Goal: Task Accomplishment & Management: Use online tool/utility

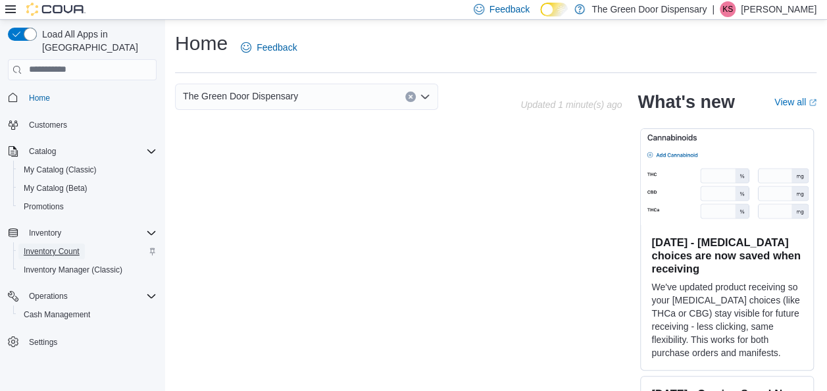
click at [58, 246] on span "Inventory Count" at bounding box center [52, 251] width 56 height 11
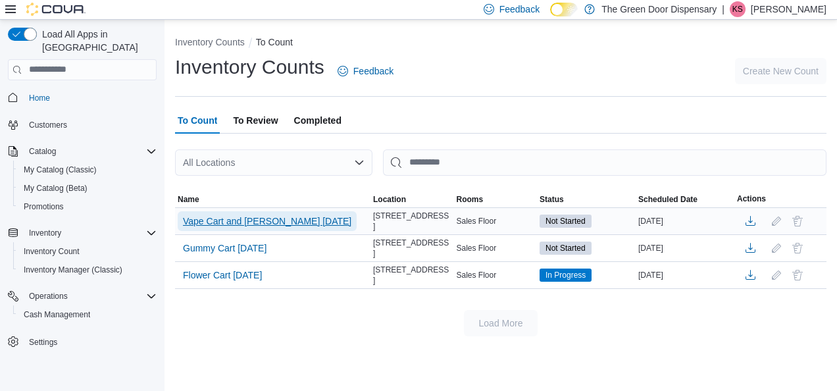
click at [263, 218] on span "Vape Cart and [PERSON_NAME] [DATE]" at bounding box center [267, 220] width 168 height 13
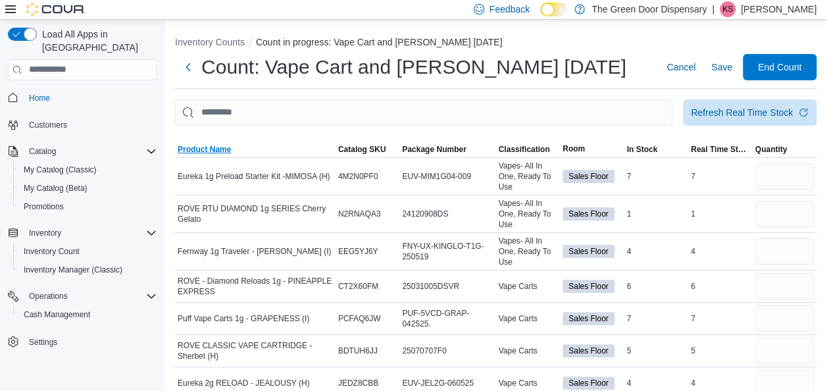
click at [220, 146] on span "Product Name" at bounding box center [204, 149] width 53 height 11
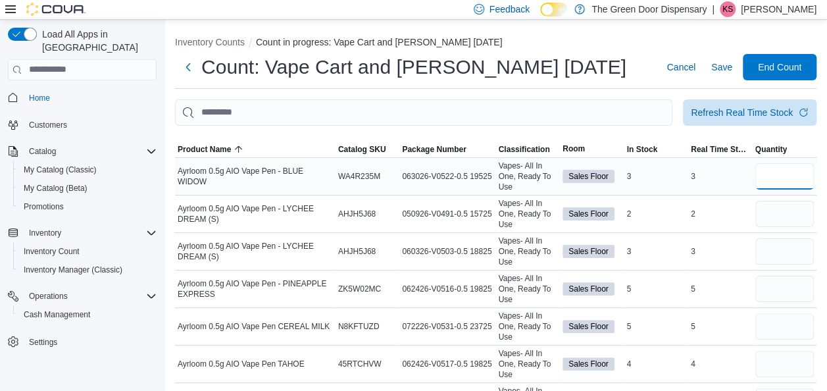
click at [808, 176] on input "number" at bounding box center [784, 176] width 59 height 26
type input "*"
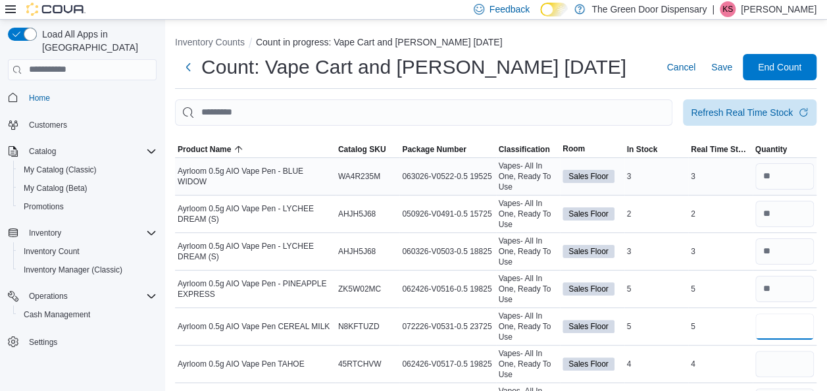
type input "*"
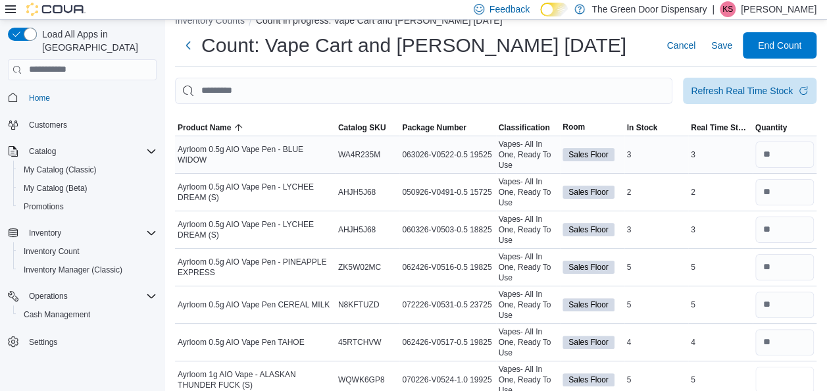
type input "*"
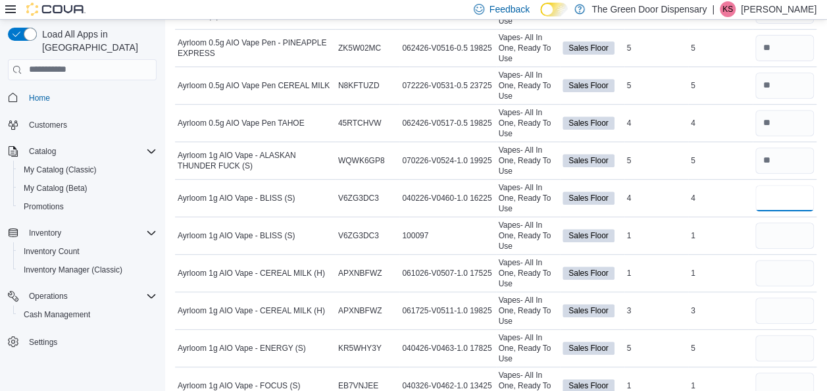
type input "*"
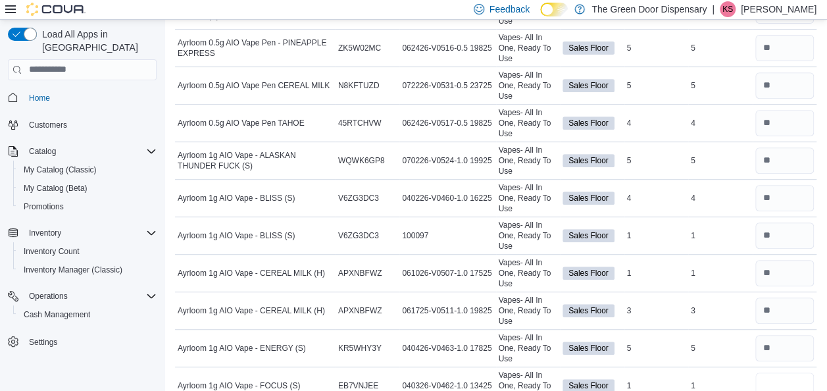
scroll to position [245, 0]
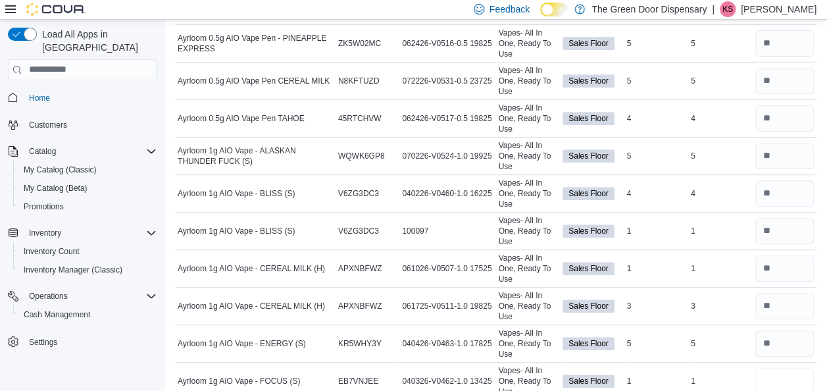
type input "*"
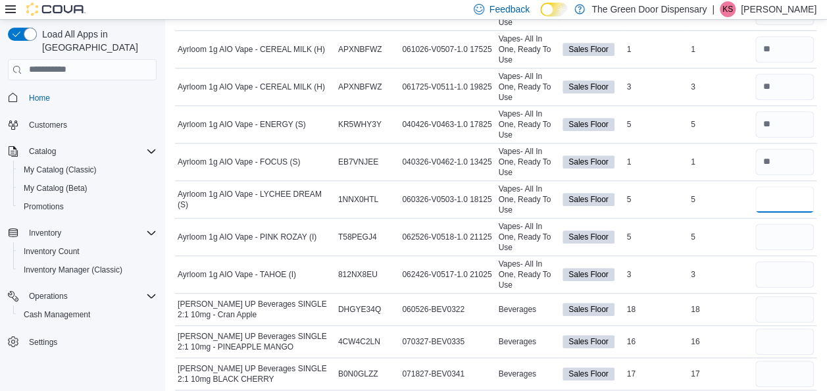
type input "*"
type input "**"
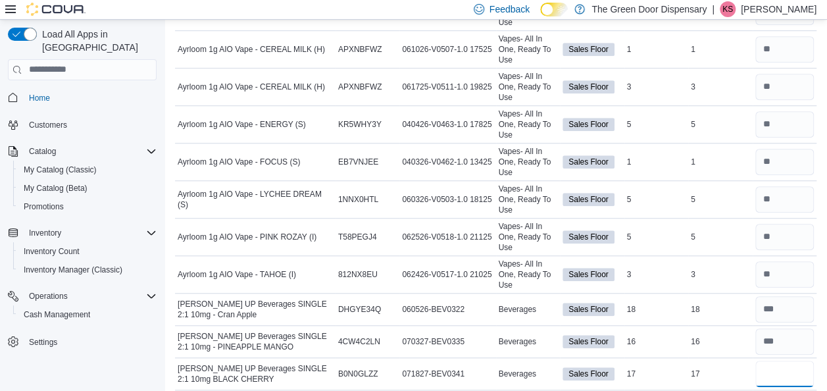
type input "**"
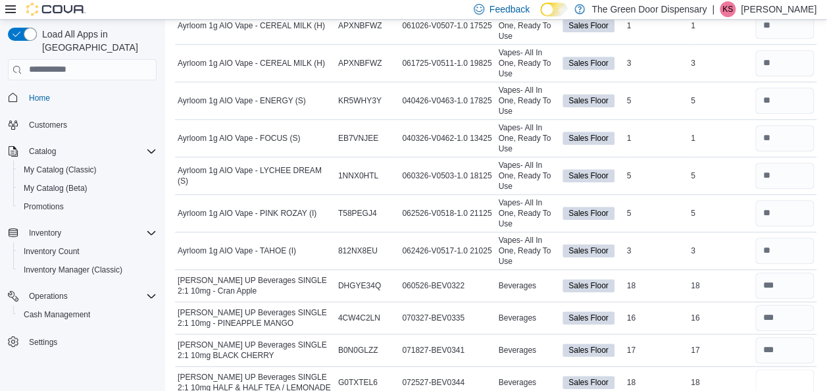
type input "**"
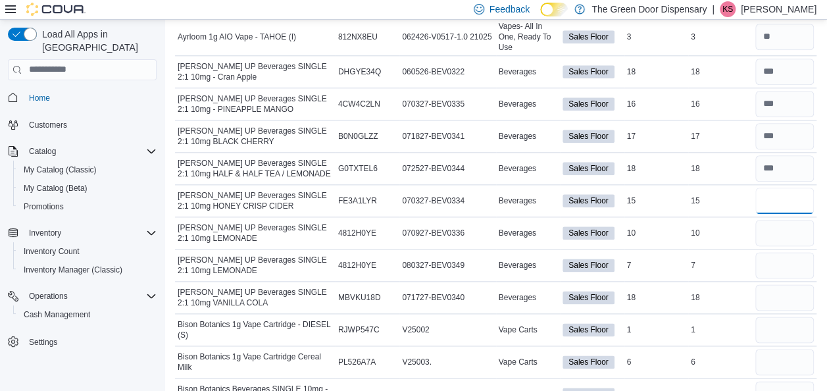
type input "**"
type input "*"
type input "**"
type input "*"
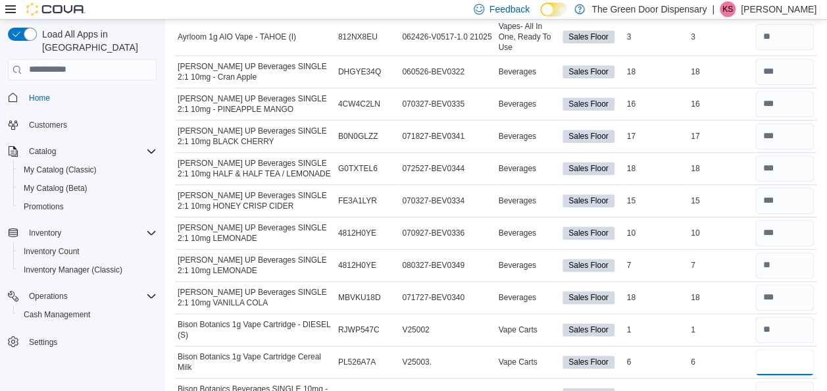
type input "*"
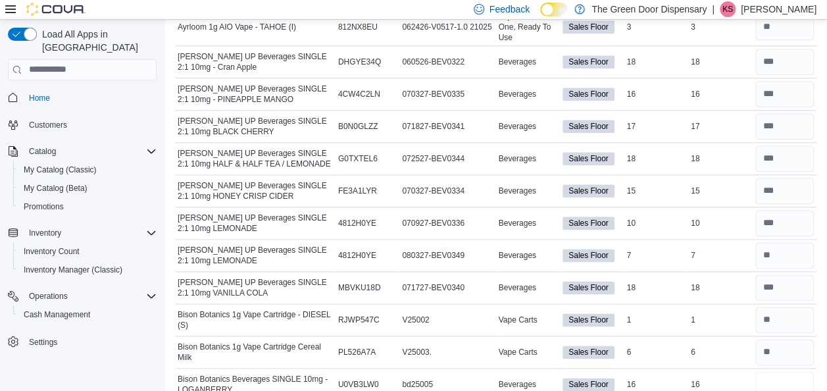
type input "**"
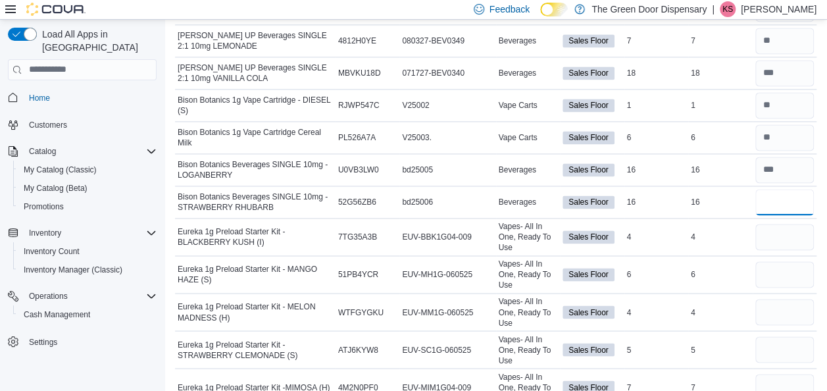
type input "**"
type input "*"
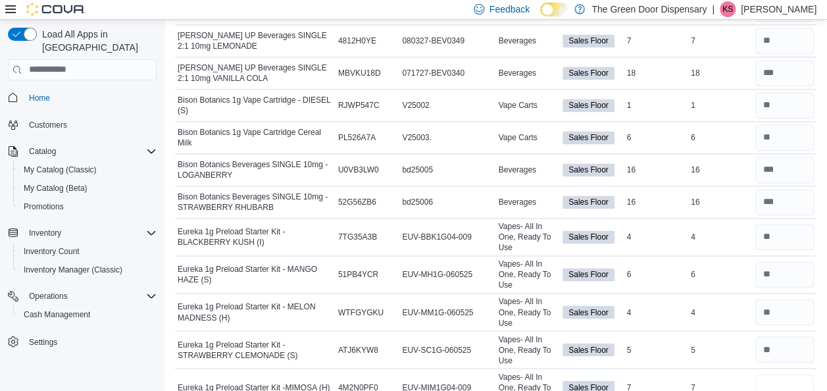
scroll to position [927, 0]
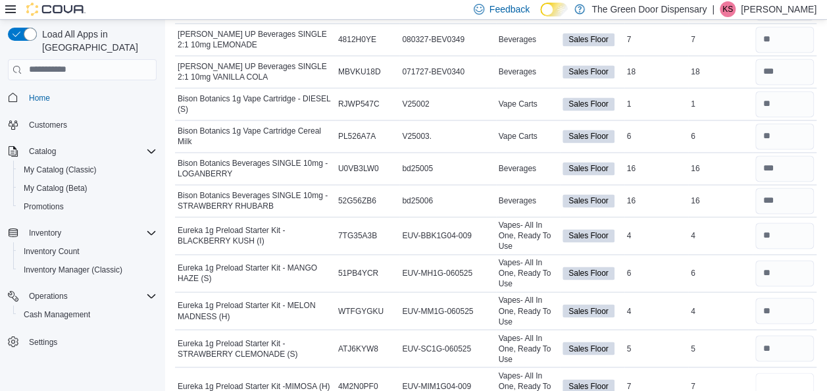
type input "*"
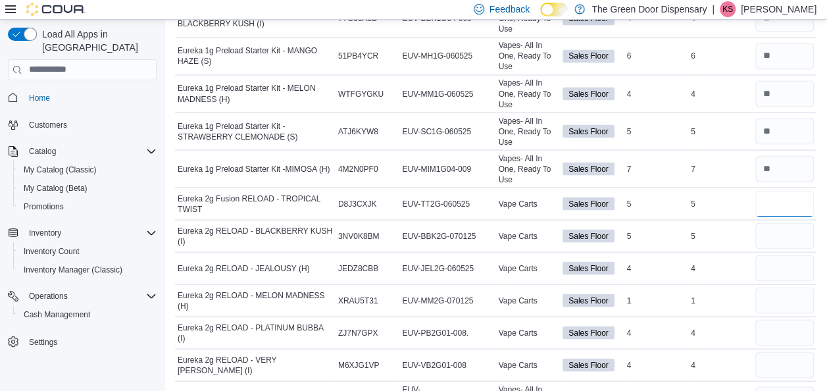
type input "*"
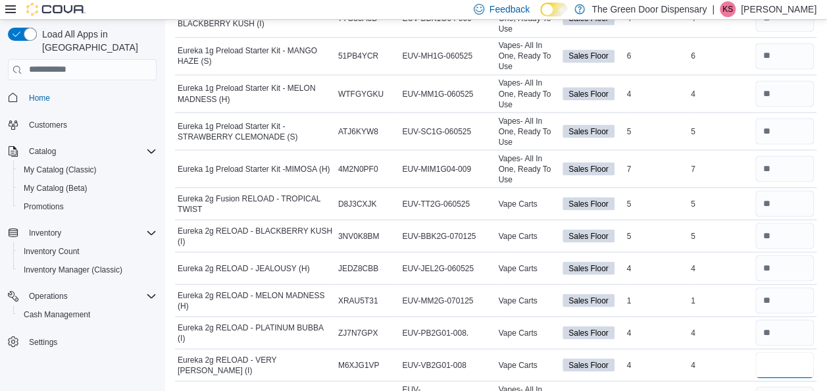
type input "*"
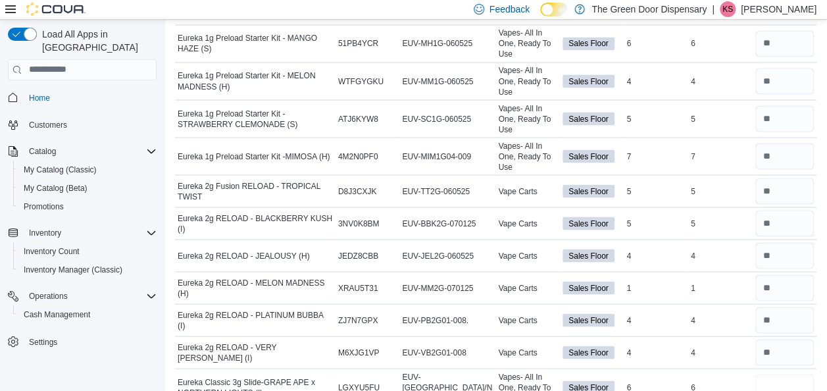
type input "*"
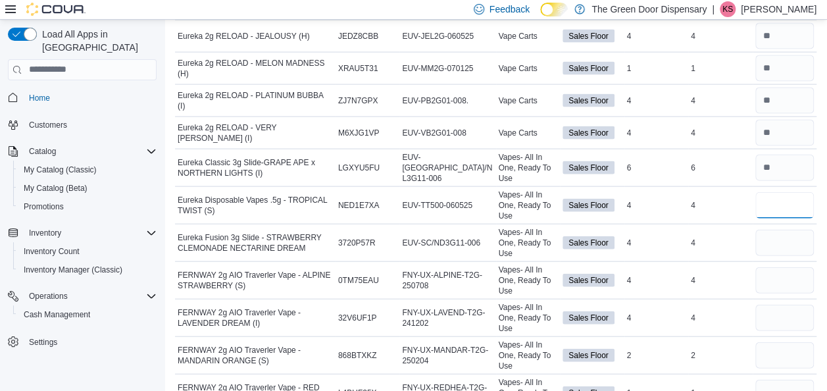
type input "*"
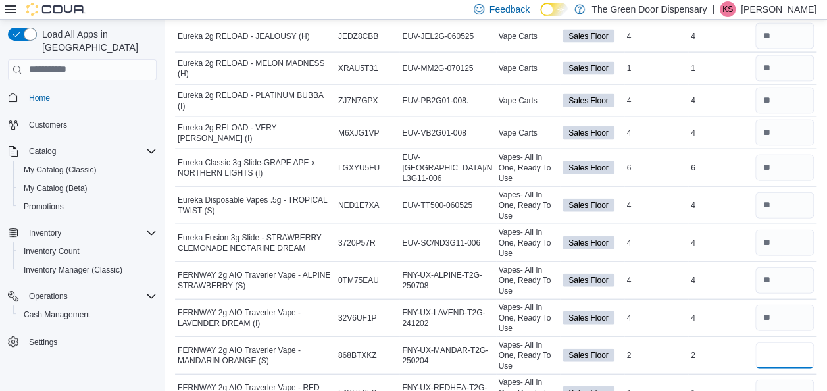
type input "*"
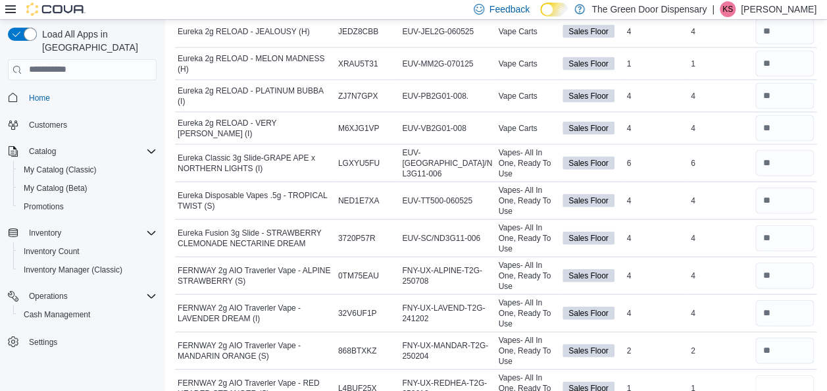
type input "*"
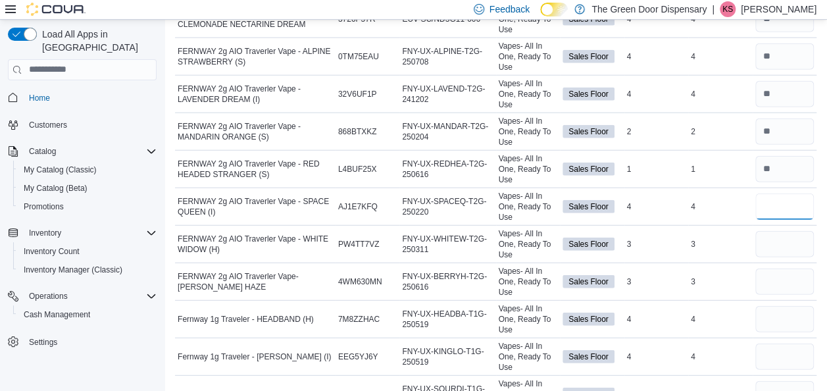
type input "*"
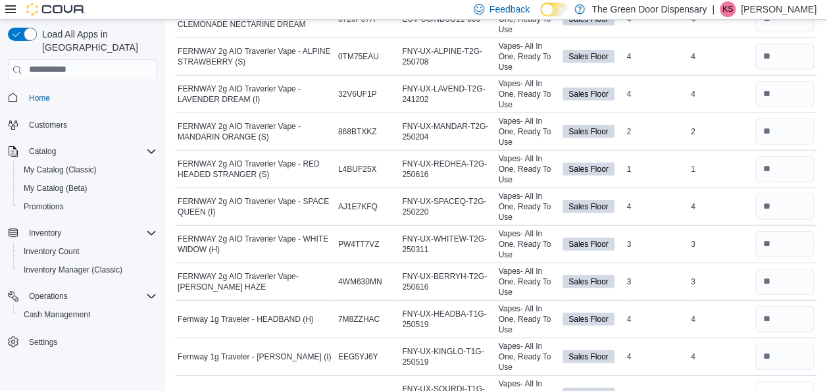
scroll to position [1604, 0]
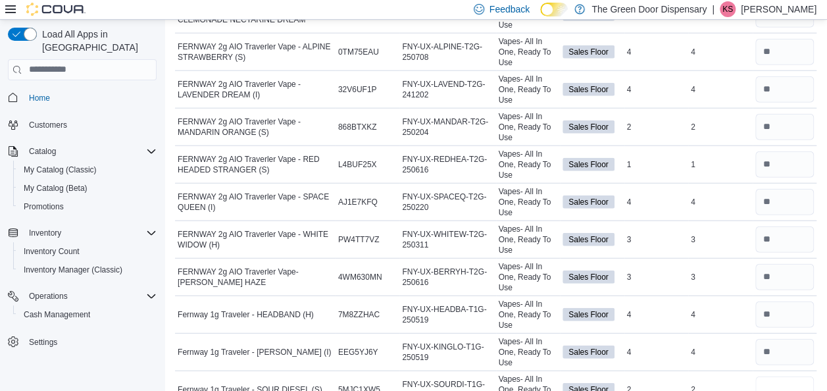
type input "*"
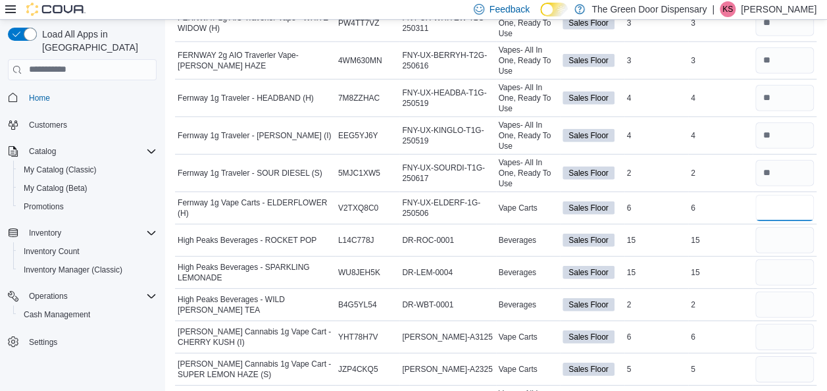
type input "*"
type input "**"
type input "*"
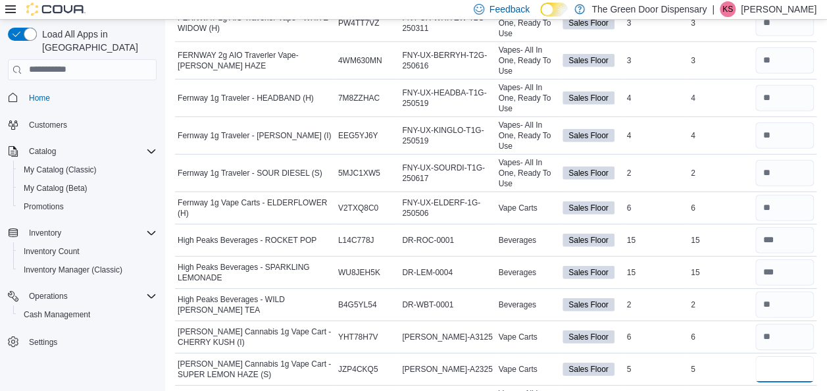
type input "*"
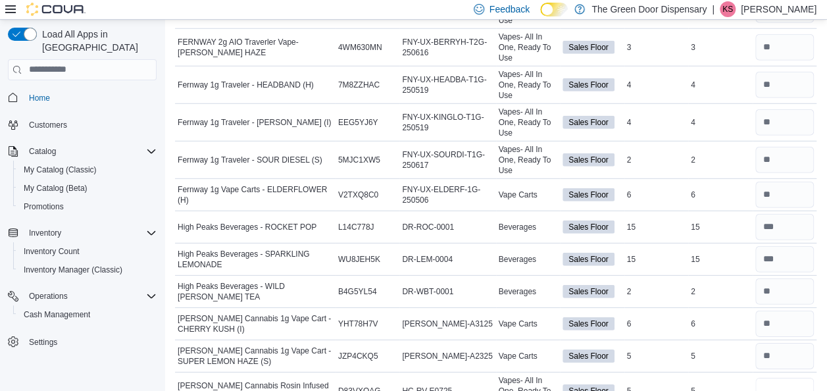
type input "*"
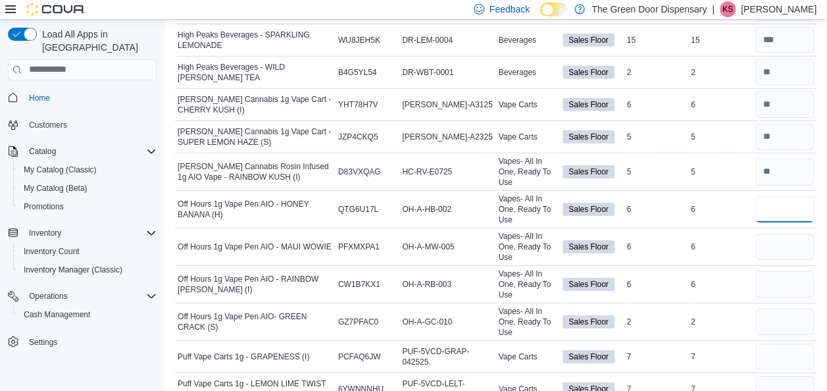
type input "*"
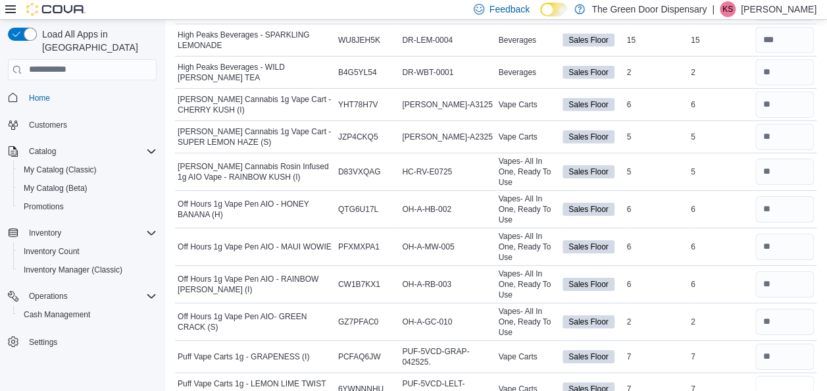
type input "*"
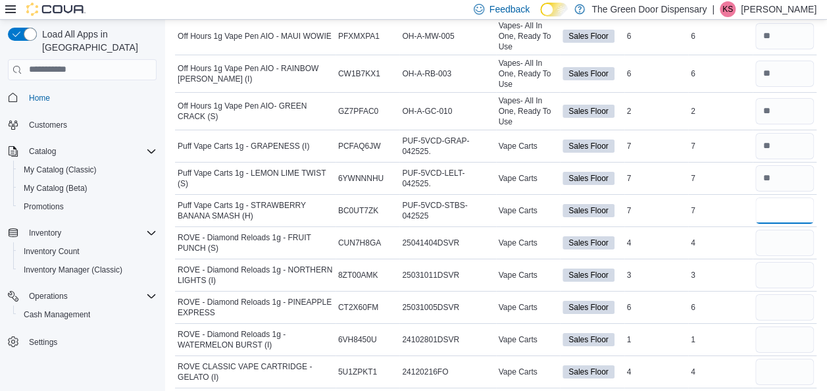
type input "*"
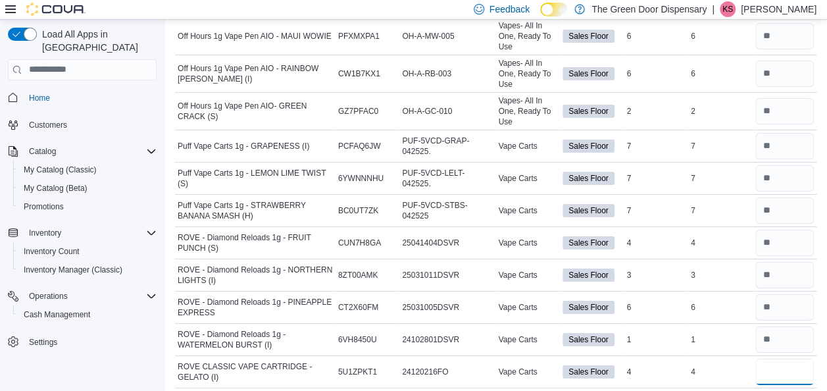
type input "*"
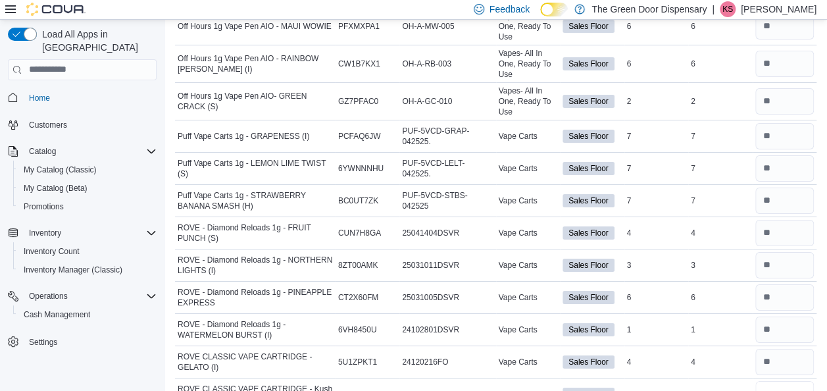
type input "*"
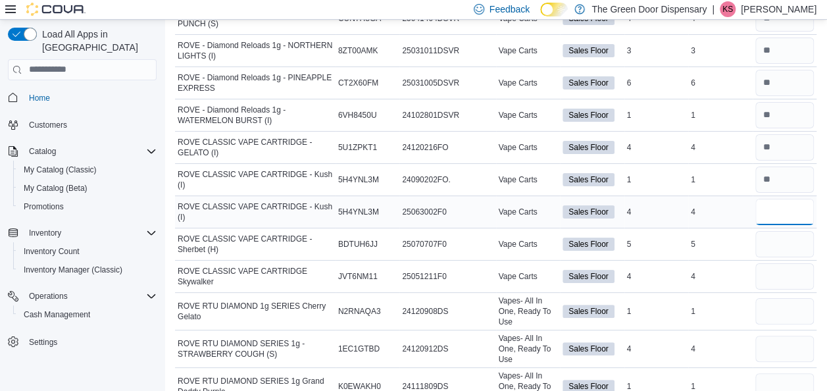
type input "*"
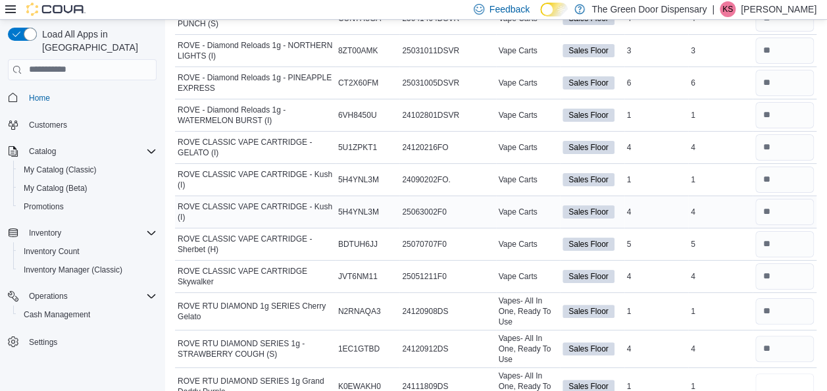
type input "*"
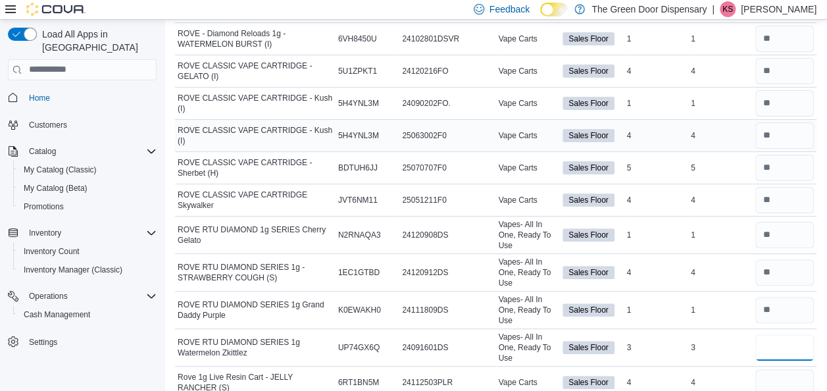
type input "*"
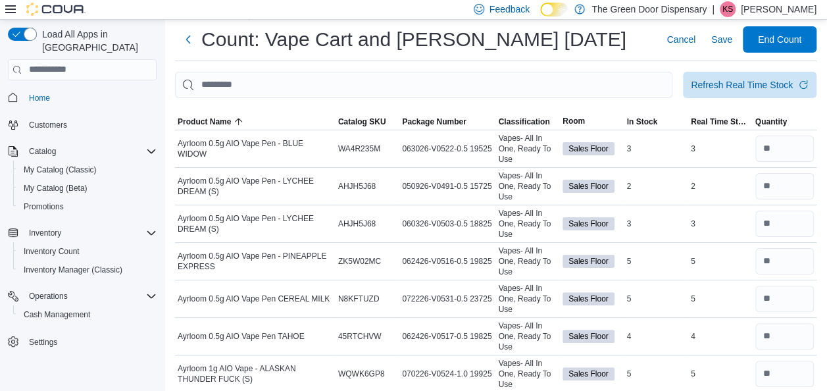
scroll to position [18, 0]
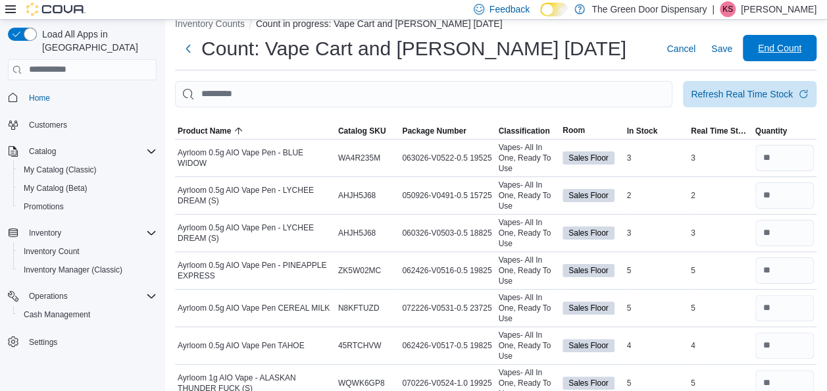
click at [779, 47] on span "End Count" at bounding box center [779, 47] width 43 height 13
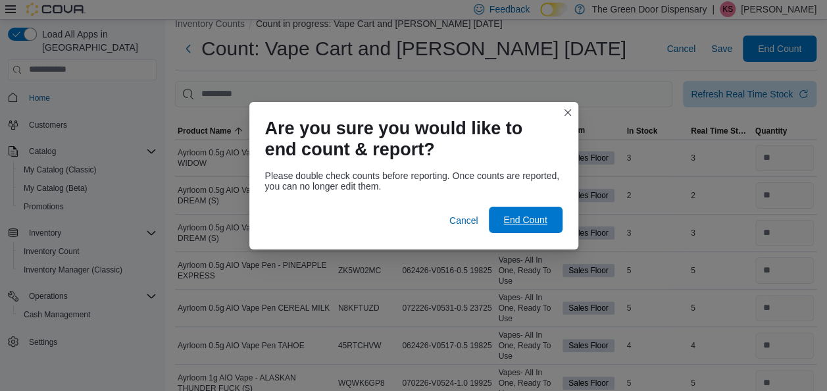
click at [522, 222] on span "End Count" at bounding box center [524, 219] width 43 height 13
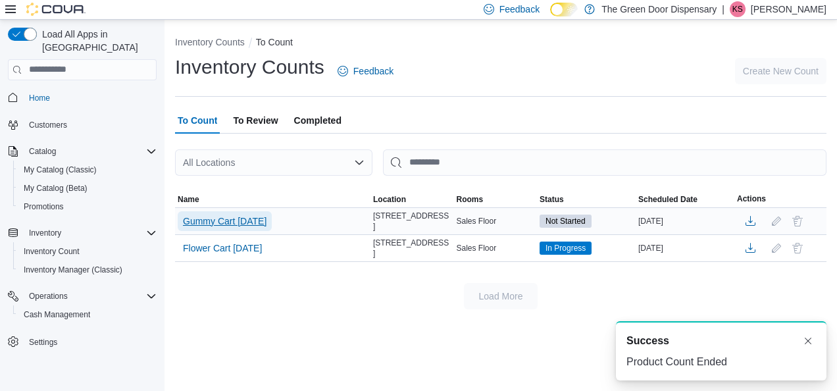
click at [215, 225] on span "Gummy Cart [DATE]" at bounding box center [225, 220] width 84 height 13
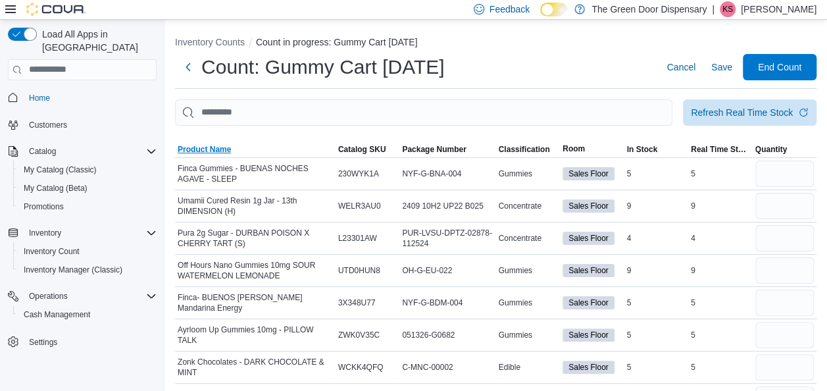
click at [216, 147] on span "Product Name" at bounding box center [204, 149] width 53 height 11
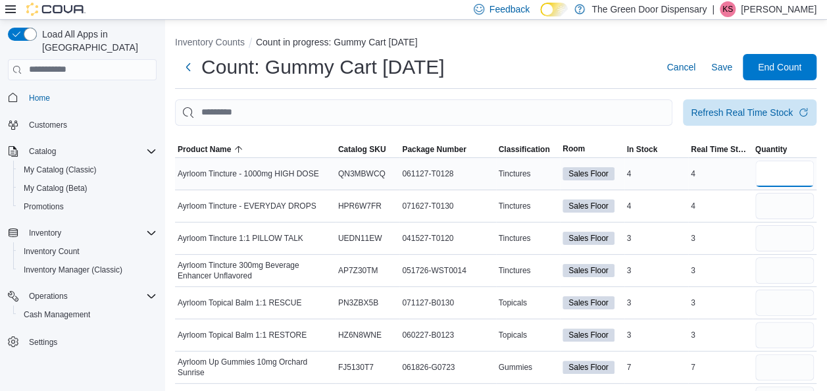
click at [787, 174] on input "number" at bounding box center [784, 173] width 59 height 26
type input "*"
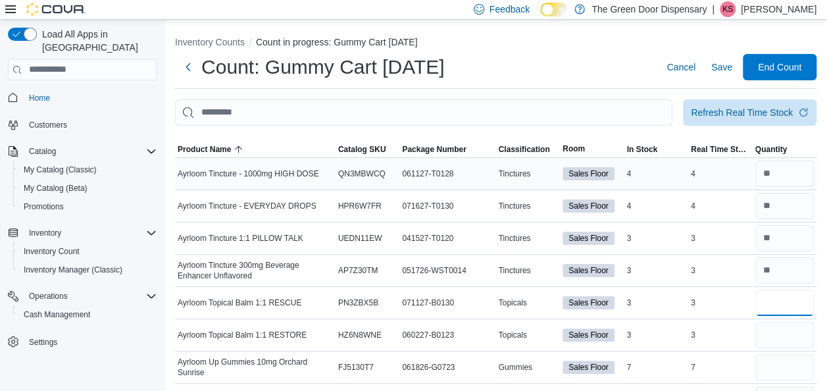
type input "*"
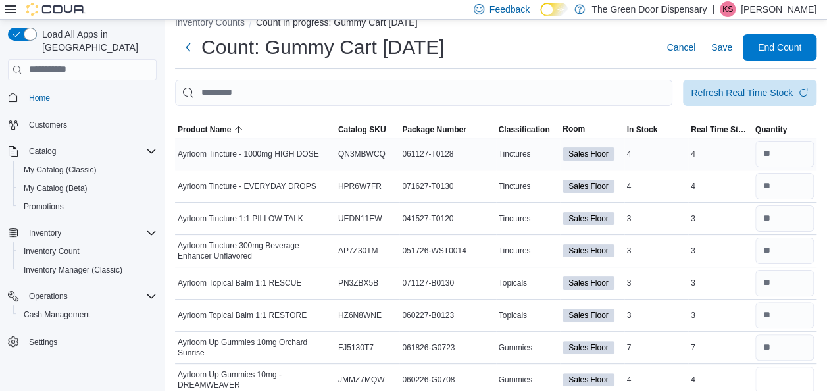
type input "*"
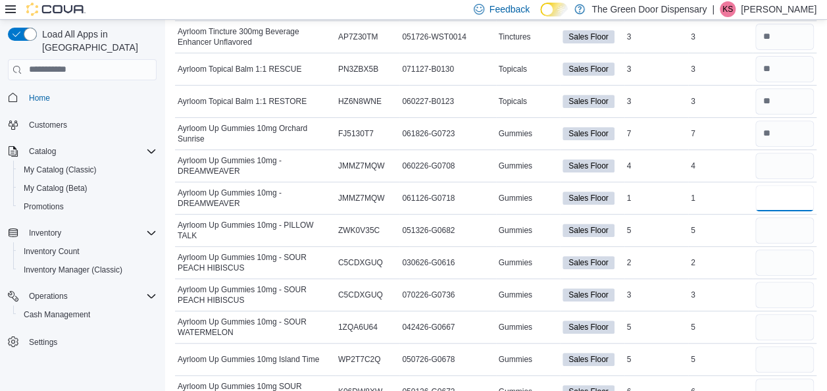
type input "*"
click at [787, 170] on input "number" at bounding box center [784, 166] width 59 height 26
type input "*"
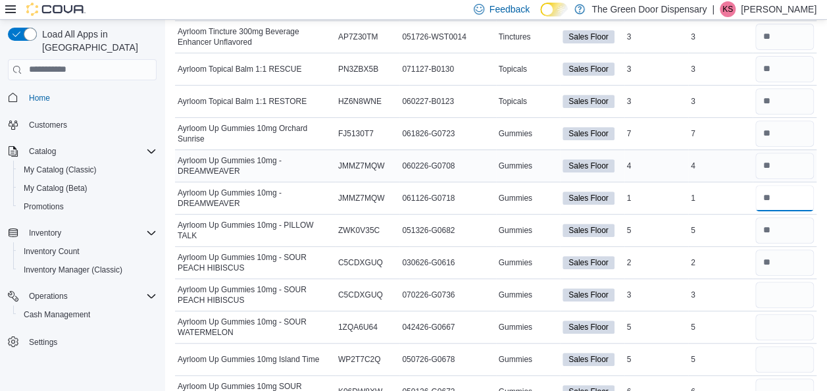
type input "*"
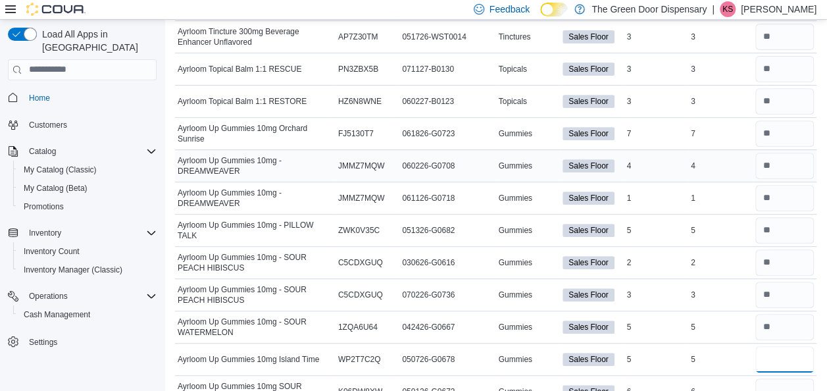
type input "*"
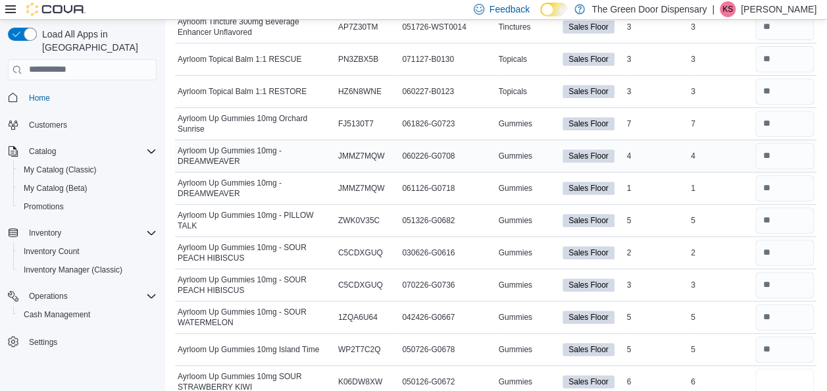
type input "*"
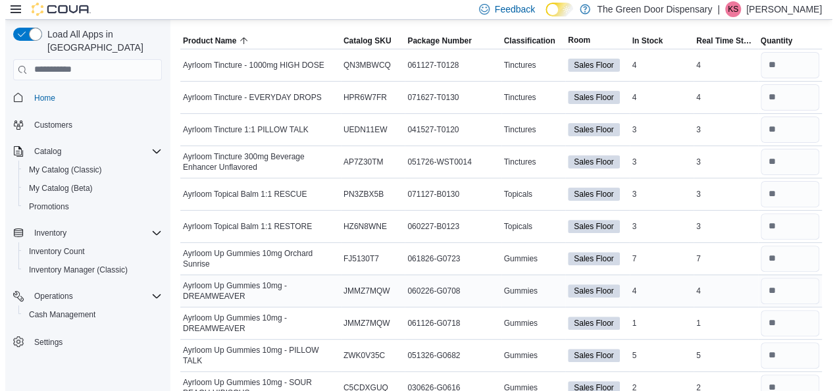
scroll to position [0, 0]
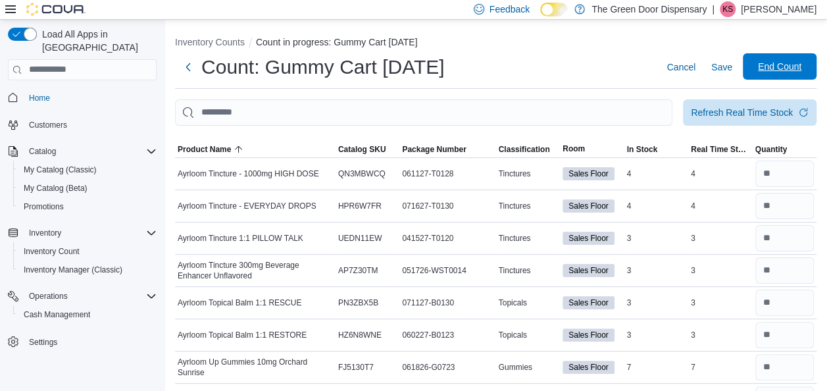
click at [800, 68] on span "End Count" at bounding box center [779, 66] width 43 height 13
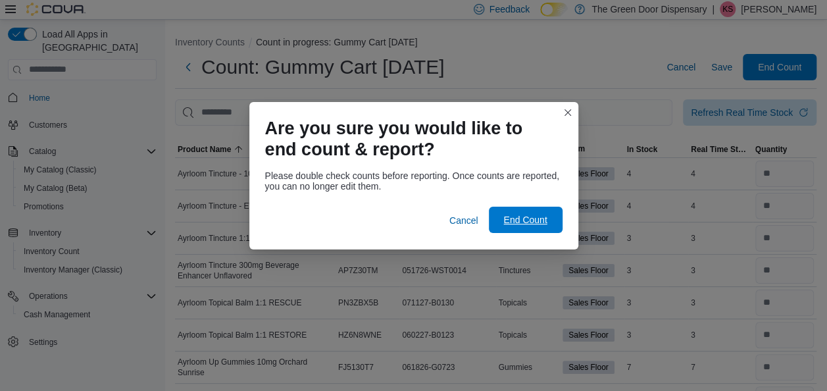
click at [546, 216] on span "End Count" at bounding box center [524, 219] width 43 height 13
